Goal: Complete application form

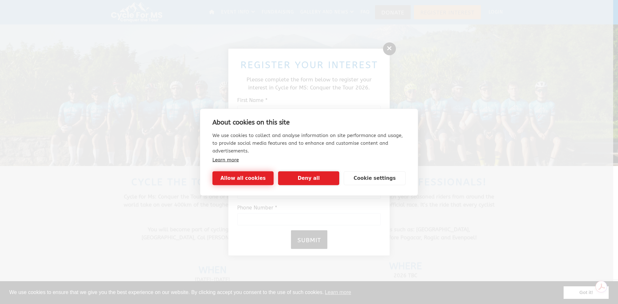
click at [254, 178] on button "Allow all cookies" at bounding box center [242, 178] width 61 height 14
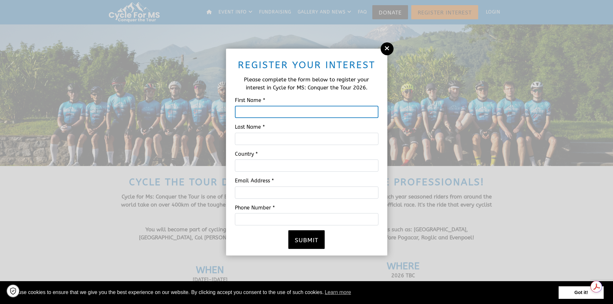
click at [266, 110] on input "First Name *" at bounding box center [307, 112] width 144 height 12
type input "Telmo"
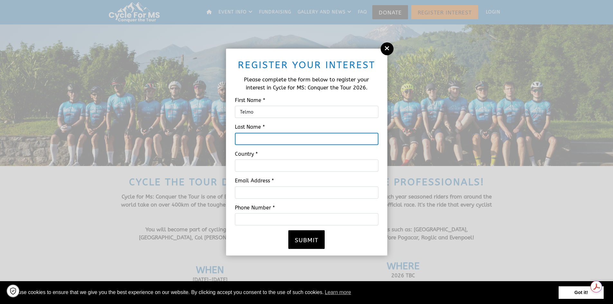
type input "Valido"
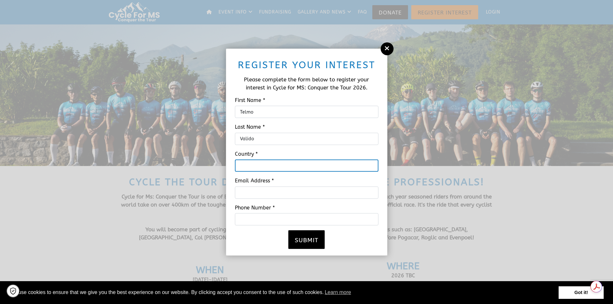
type input "[GEOGRAPHIC_DATA]"
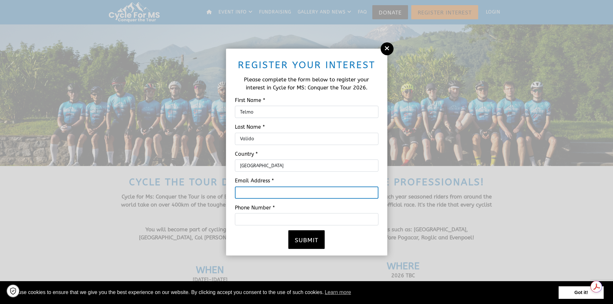
type input "[EMAIL_ADDRESS][DOMAIN_NAME]"
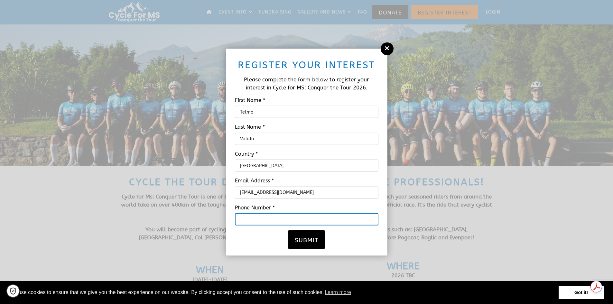
type input "07748785404"
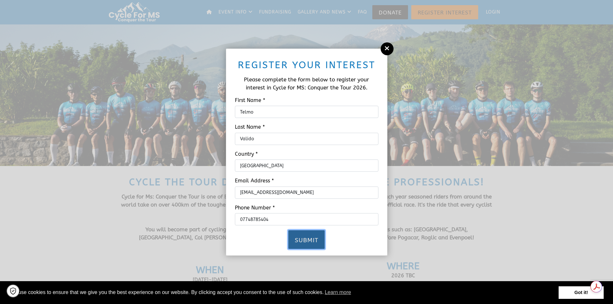
click at [303, 241] on button "Submit" at bounding box center [306, 239] width 36 height 19
